Goal: Task Accomplishment & Management: Manage account settings

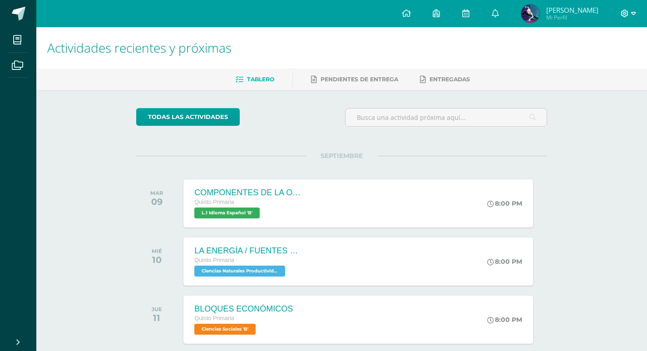
click at [622, 10] on icon at bounding box center [625, 14] width 8 height 8
click at [598, 64] on span "Cerrar sesión" at bounding box center [604, 62] width 41 height 9
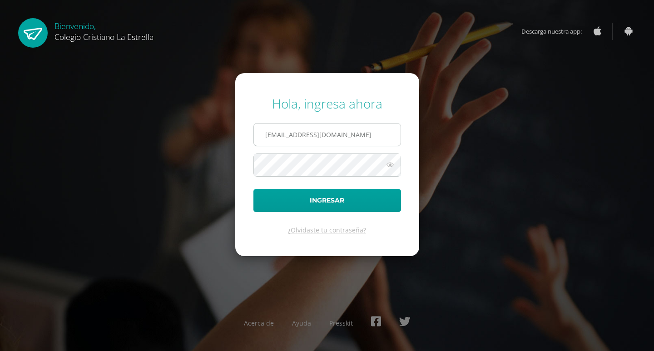
click at [315, 137] on input "2021090@laestrella.edu.gt" at bounding box center [327, 134] width 147 height 22
type input "[EMAIL_ADDRESS][DOMAIN_NAME]"
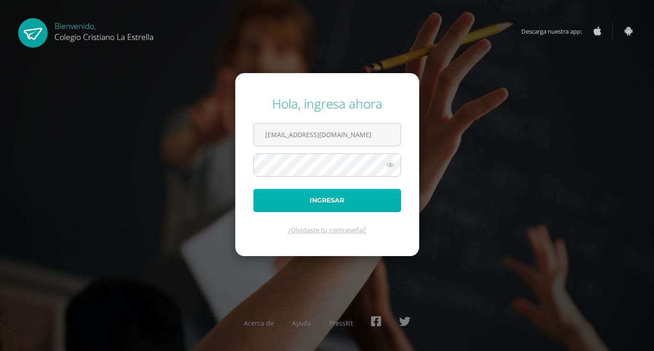
click at [280, 200] on button "Ingresar" at bounding box center [327, 200] width 148 height 23
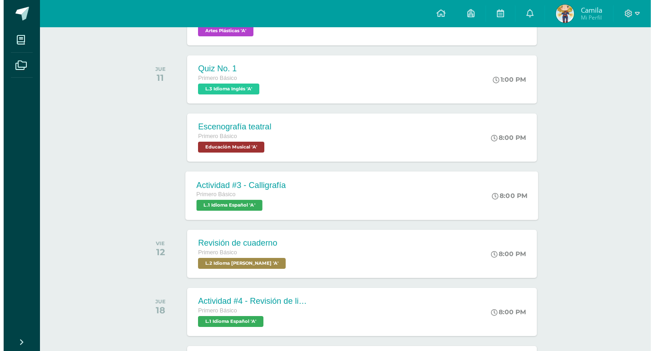
scroll to position [227, 0]
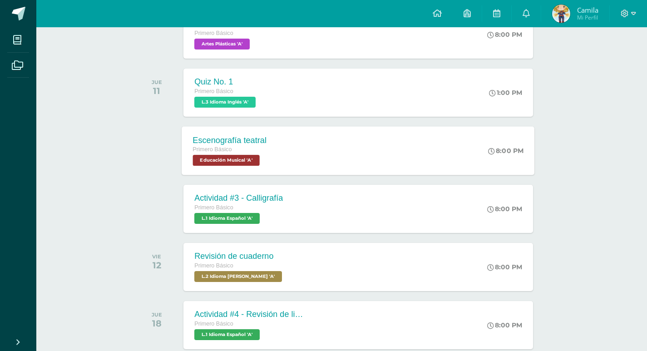
click at [207, 156] on span "Educación Musical 'A'" at bounding box center [226, 160] width 67 height 11
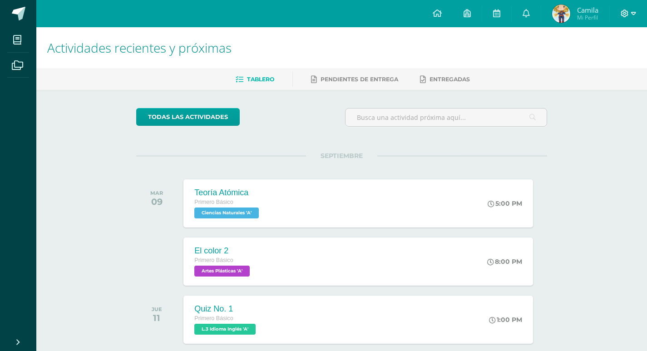
click at [634, 11] on icon at bounding box center [633, 14] width 5 height 8
click at [589, 61] on span "Cerrar sesión" at bounding box center [605, 62] width 41 height 9
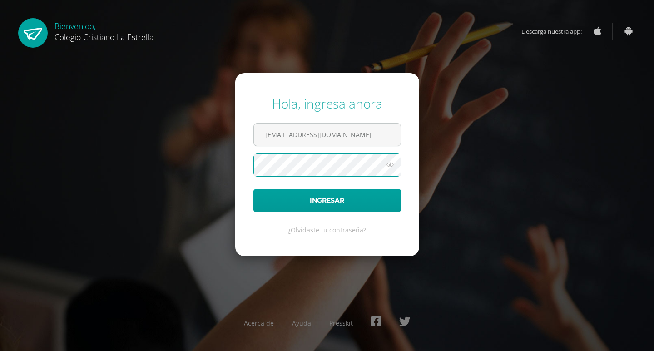
type input "[EMAIL_ADDRESS][DOMAIN_NAME]"
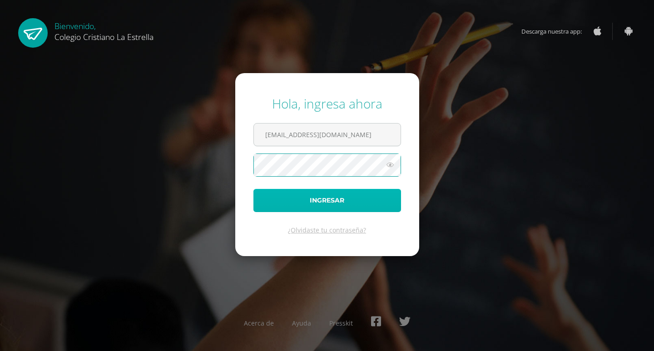
click at [331, 191] on button "Ingresar" at bounding box center [327, 200] width 148 height 23
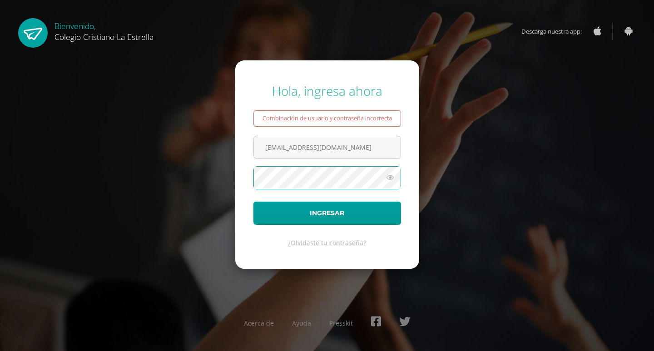
click at [353, 231] on form "Hola, ingresa ahora Combinación de usuario y contraseña incorrecta [EMAIL_ADDRE…" at bounding box center [327, 164] width 184 height 208
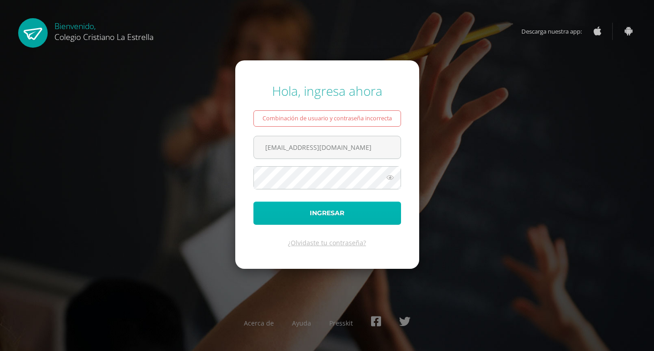
click at [355, 212] on button "Ingresar" at bounding box center [327, 213] width 148 height 23
click at [390, 178] on icon at bounding box center [390, 177] width 12 height 11
drag, startPoint x: 391, startPoint y: 181, endPoint x: 385, endPoint y: 178, distance: 7.1
click at [389, 180] on icon at bounding box center [389, 177] width 13 height 11
click at [390, 176] on icon at bounding box center [390, 177] width 12 height 11
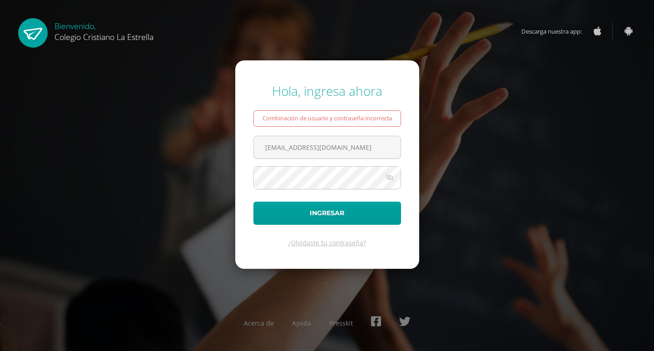
click at [395, 180] on icon at bounding box center [389, 177] width 13 height 11
click at [376, 141] on input "201490@laestrella.edu.gt" at bounding box center [327, 147] width 147 height 22
click at [373, 139] on input "2021164@laestrella.edu.gt" at bounding box center [327, 147] width 147 height 22
type input "2021090@laestrella.edu.gt"
click at [364, 206] on button "Ingresar" at bounding box center [327, 213] width 148 height 23
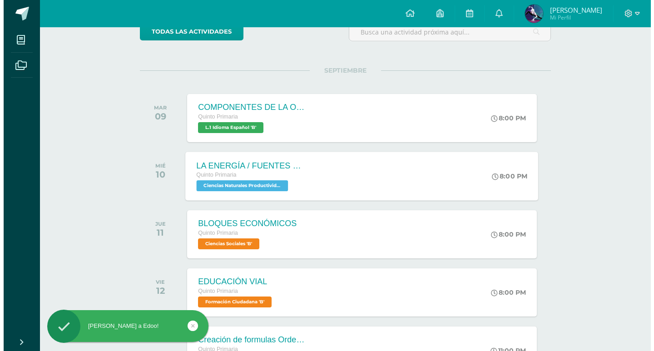
scroll to position [91, 0]
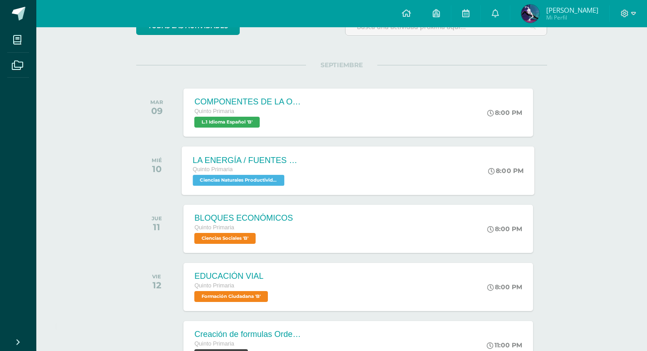
click at [253, 174] on div "Quinto Primaria Ciencias Naturales Productividad y Desarrollo 'B'" at bounding box center [248, 175] width 110 height 21
